Goal: Communication & Community: Connect with others

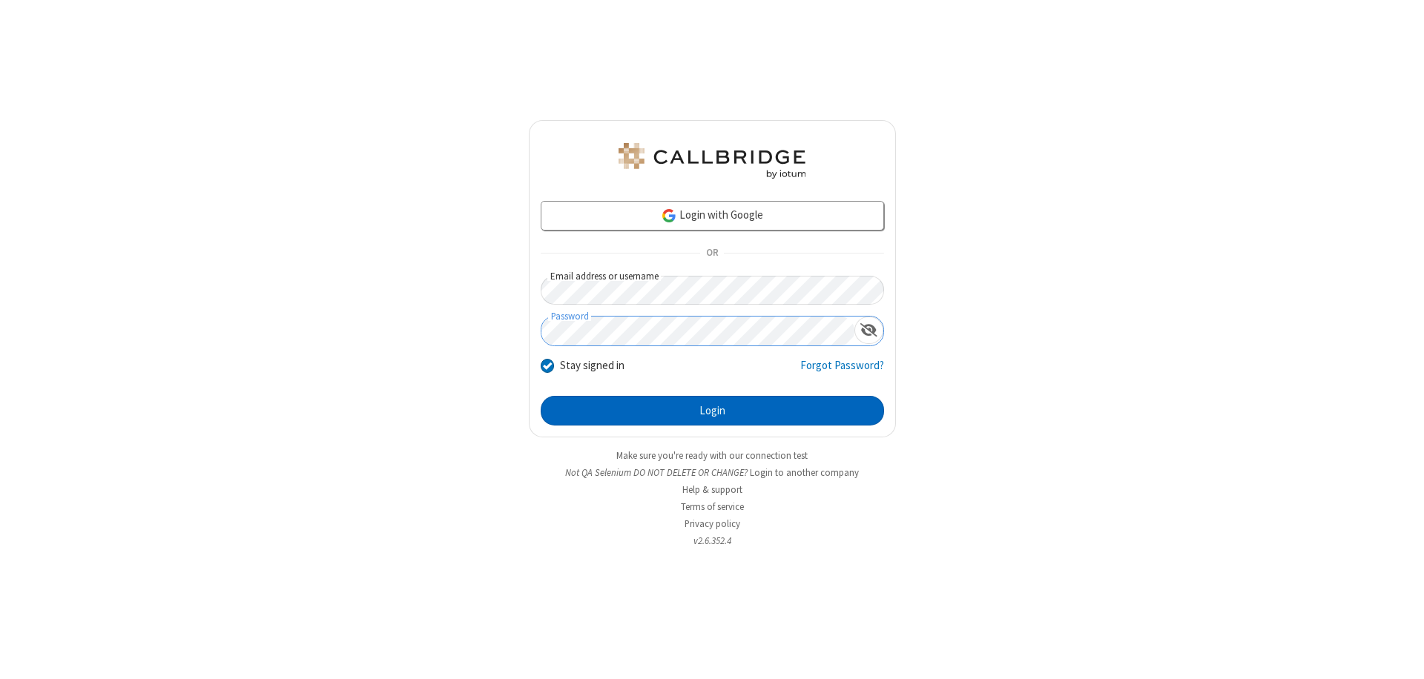
click at [712, 411] on button "Login" at bounding box center [712, 411] width 343 height 30
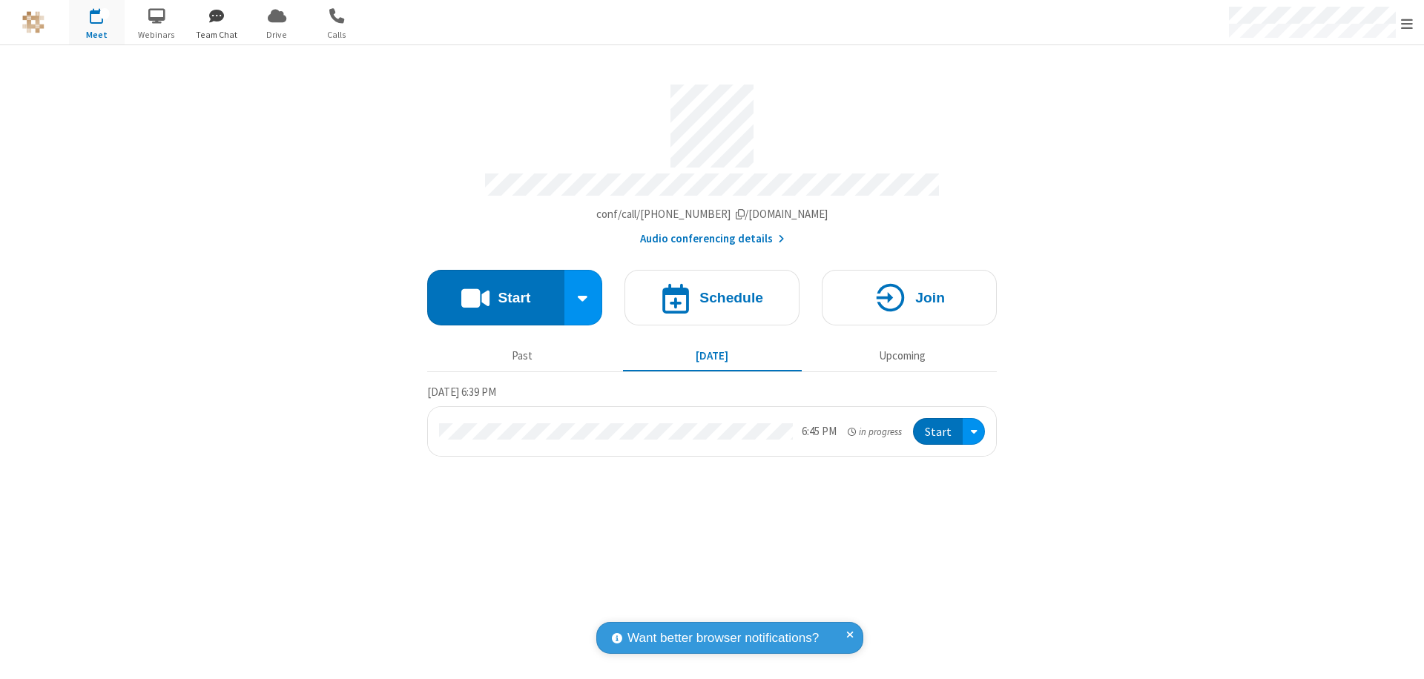
click at [217, 16] on span "button" at bounding box center [217, 15] width 56 height 25
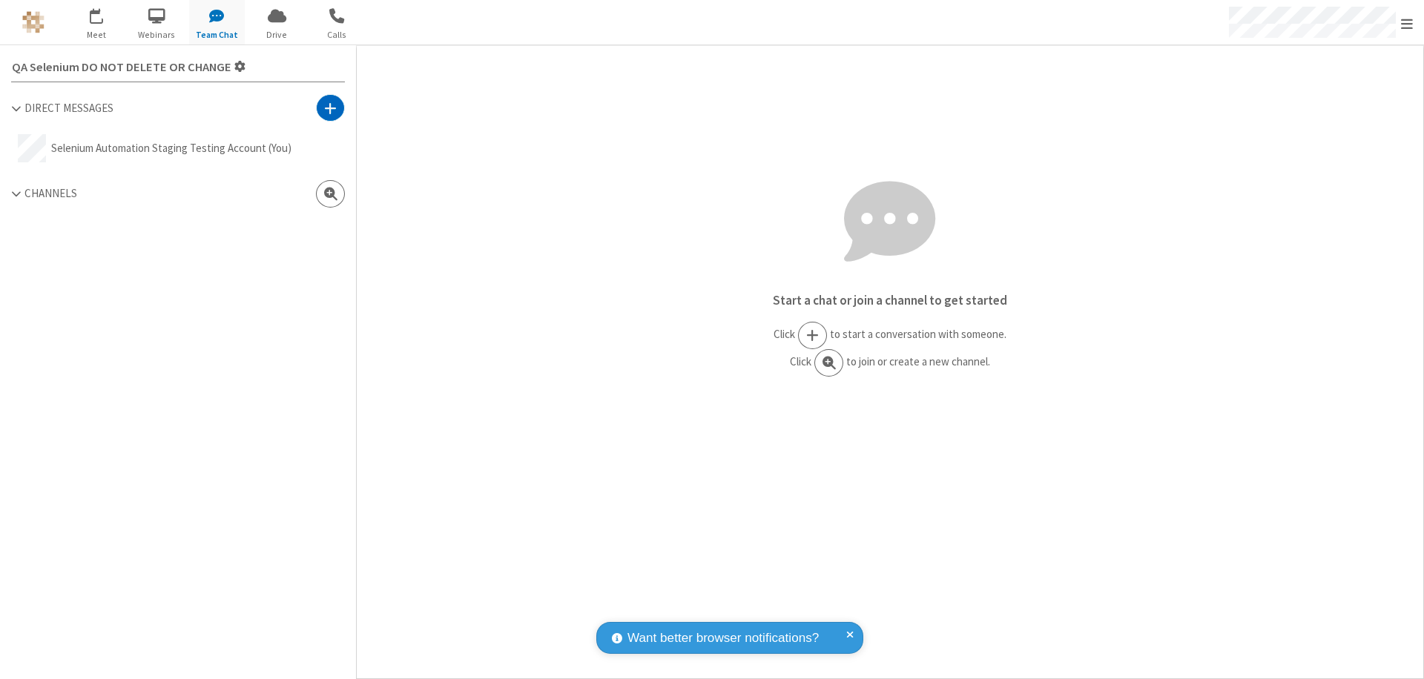
click at [330, 108] on span at bounding box center [330, 108] width 13 height 15
